Goal: Task Accomplishment & Management: Complete application form

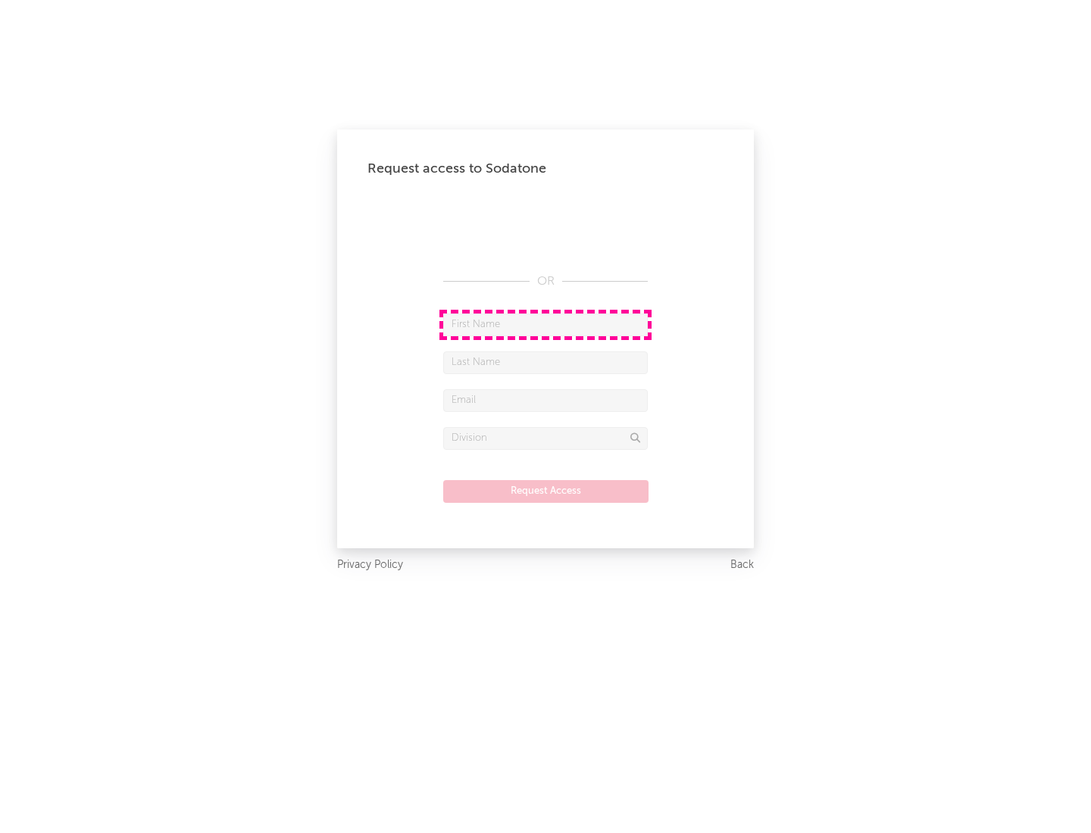
click at [545, 324] on input "text" at bounding box center [545, 325] width 205 height 23
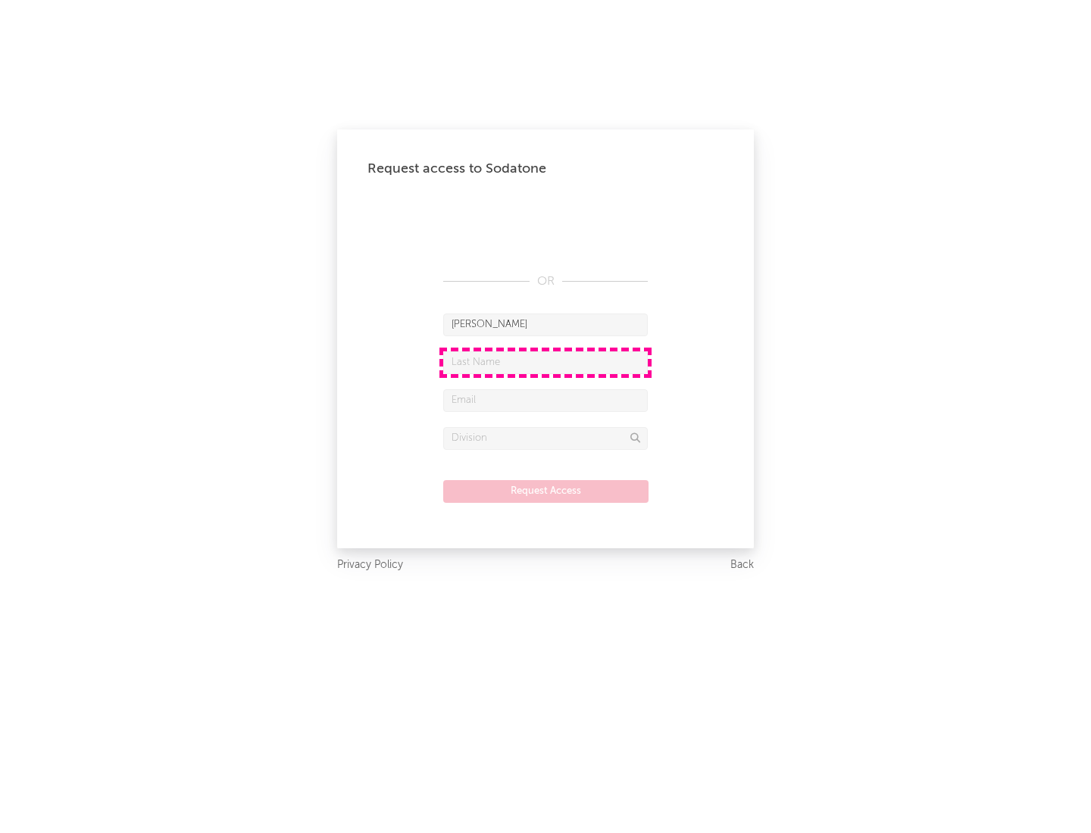
type input "[PERSON_NAME]"
click at [545, 362] on input "text" at bounding box center [545, 363] width 205 height 23
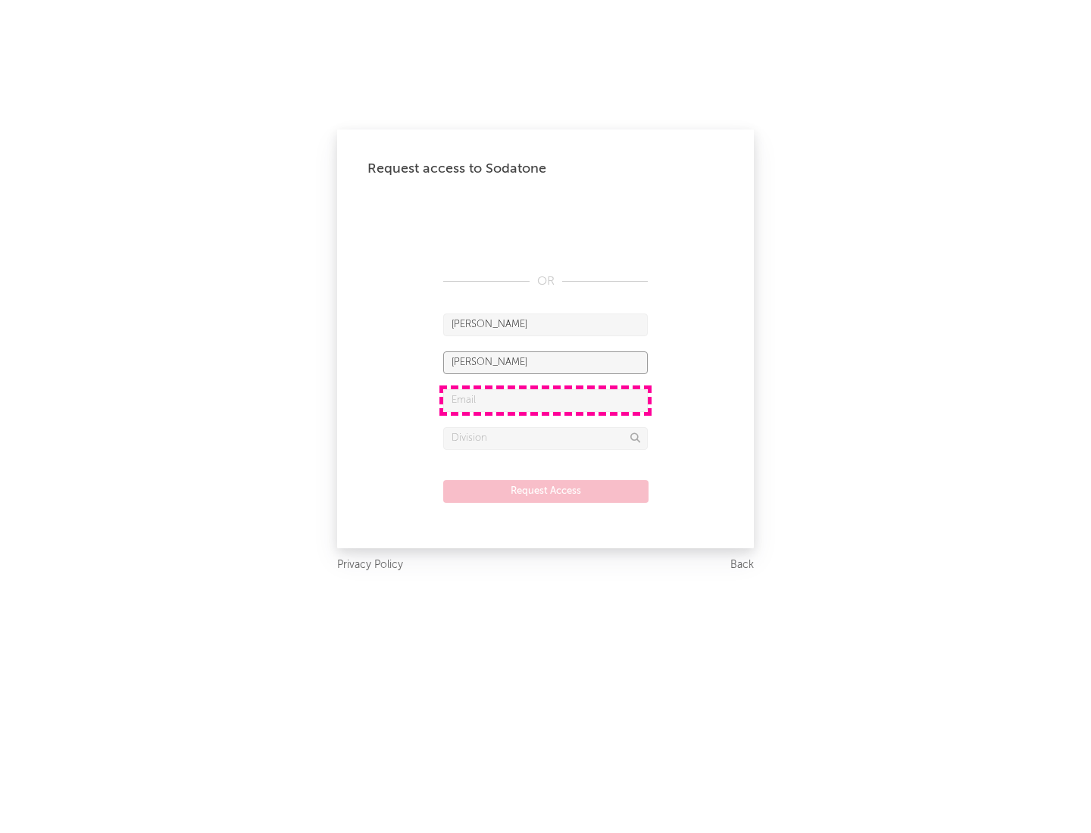
type input "[PERSON_NAME]"
click at [545, 400] on input "text" at bounding box center [545, 400] width 205 height 23
type input "[EMAIL_ADDRESS][DOMAIN_NAME]"
click at [545, 438] on input "text" at bounding box center [545, 438] width 205 height 23
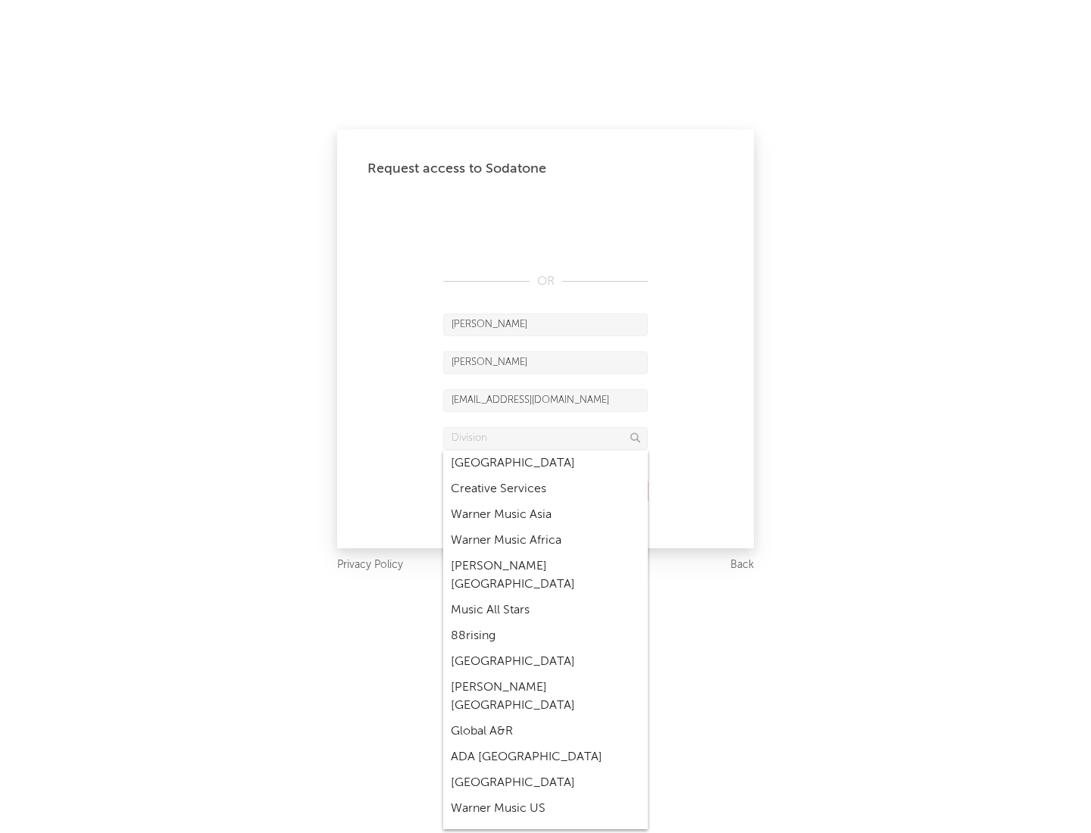
click at [545, 598] on div "Music All Stars" at bounding box center [545, 611] width 205 height 26
type input "Music All Stars"
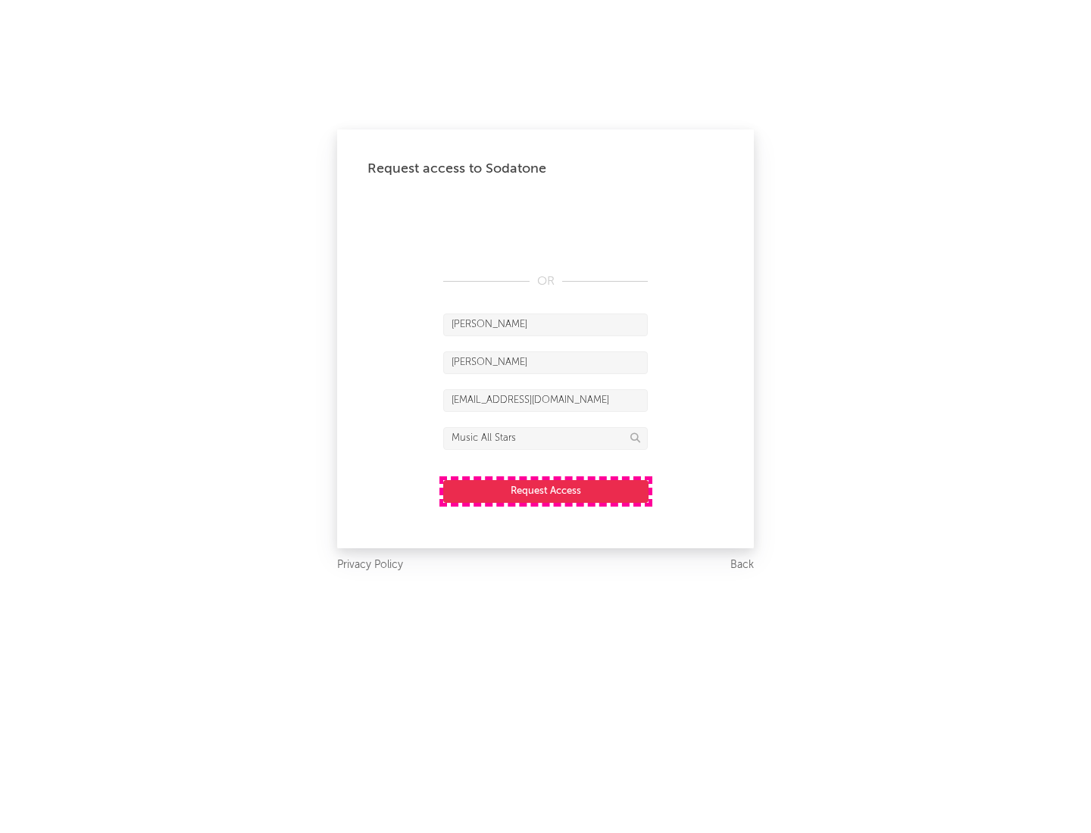
click at [545, 491] on button "Request Access" at bounding box center [545, 491] width 205 height 23
